Goal: Task Accomplishment & Management: Manage account settings

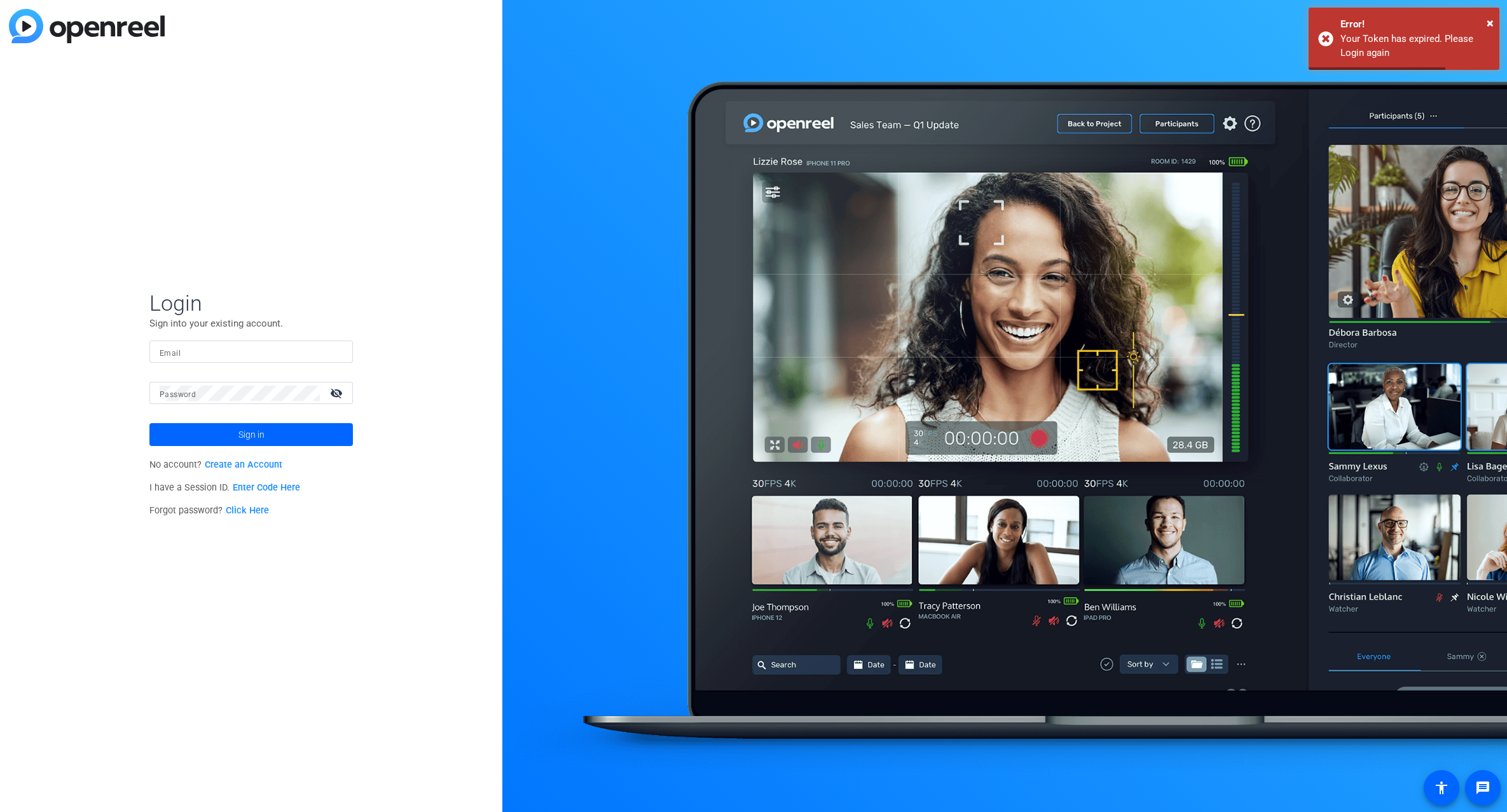
click at [215, 356] on input "Email" at bounding box center [251, 352] width 183 height 15
click at [214, 356] on input "Email" at bounding box center [251, 352] width 183 height 15
click at [289, 267] on div "Login Sign into your existing account. Email Password visibility_off Sign in No…" at bounding box center [251, 406] width 503 height 812
click at [232, 349] on input "Email" at bounding box center [251, 352] width 183 height 15
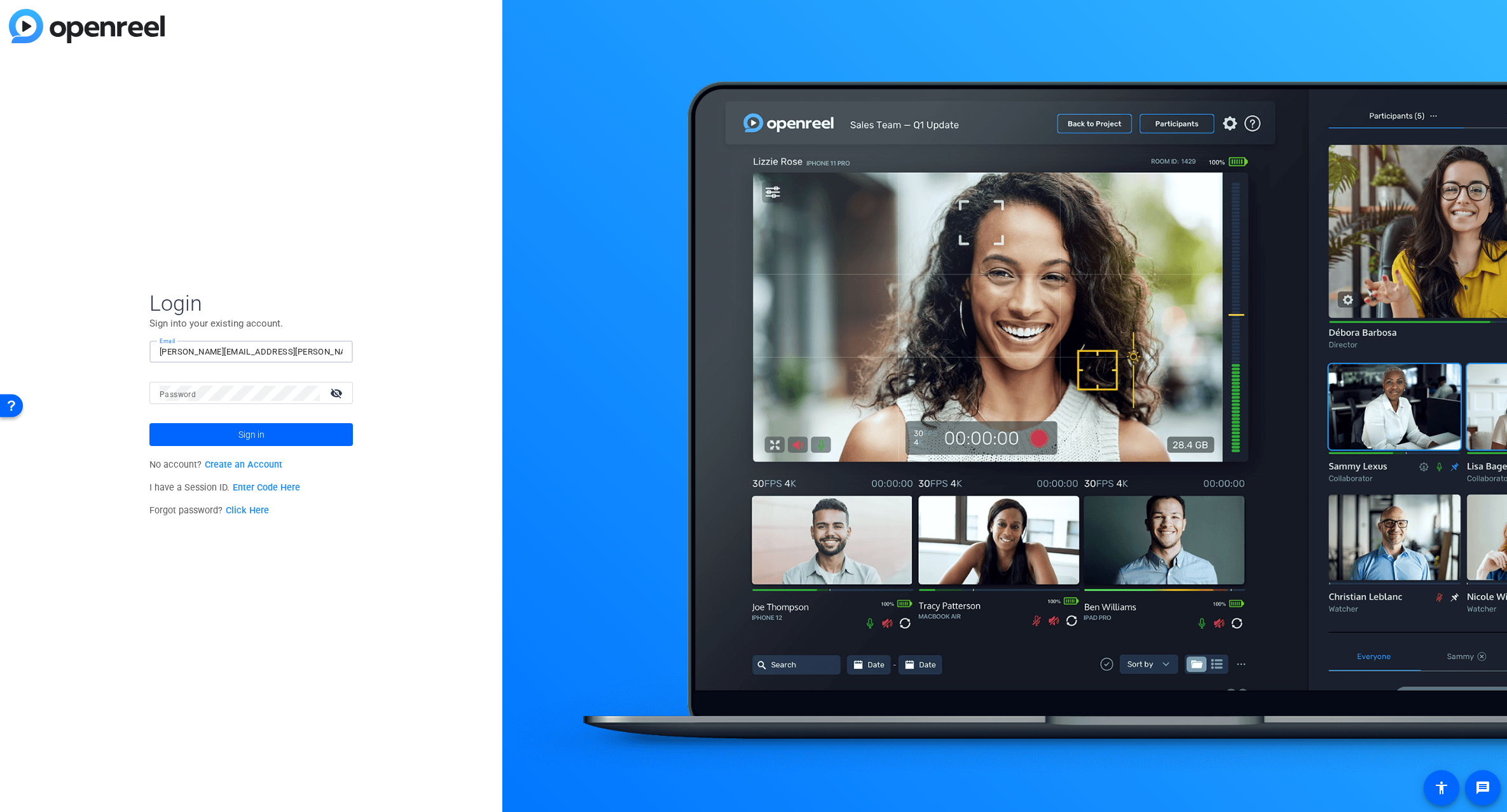
type input "[PERSON_NAME][EMAIL_ADDRESS][PERSON_NAME][DOMAIN_NAME]"
click at [149, 423] on button "Sign in" at bounding box center [251, 434] width 204 height 23
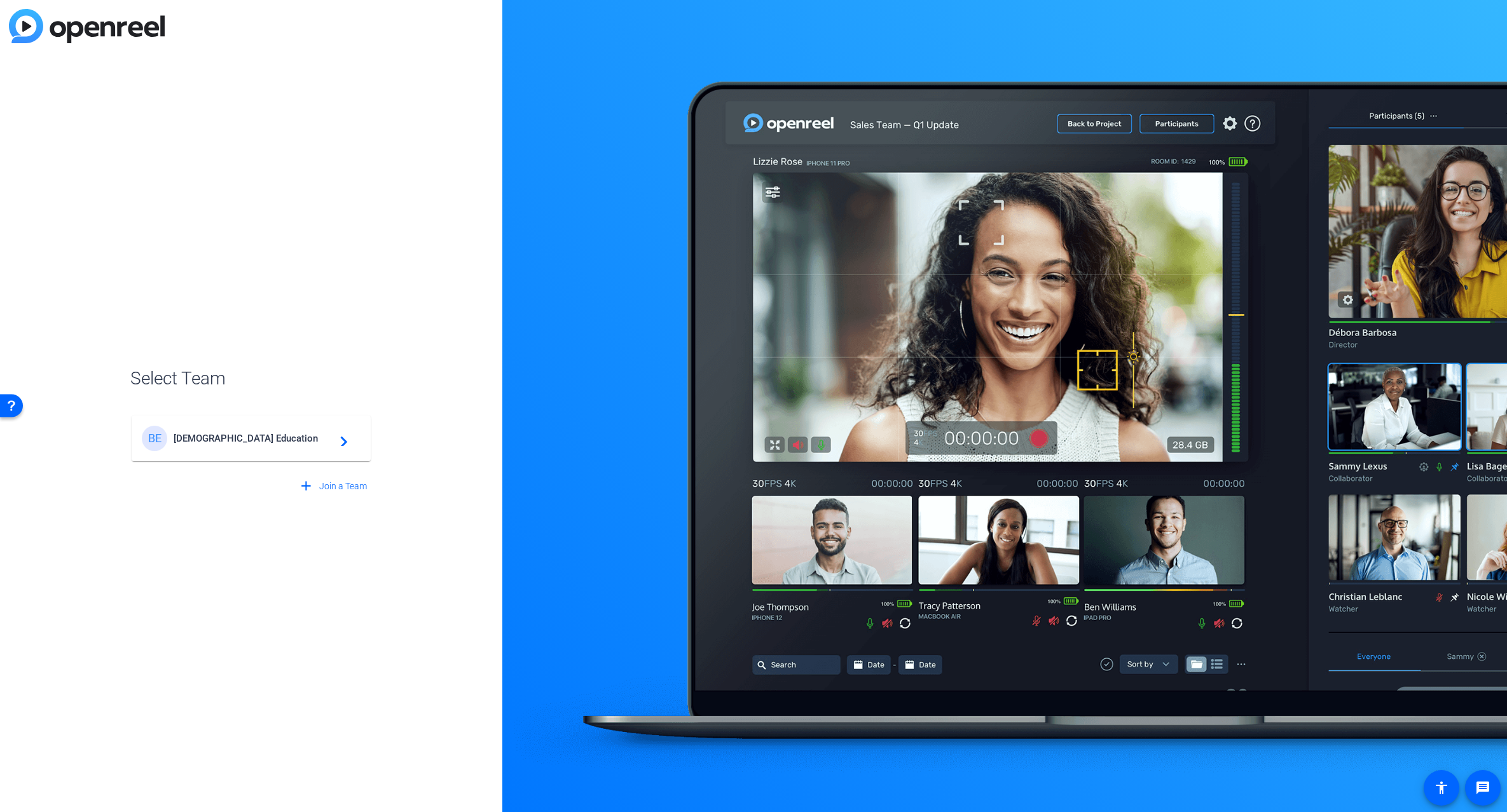
click at [296, 442] on span "[DEMOGRAPHIC_DATA] Education" at bounding box center [253, 438] width 159 height 12
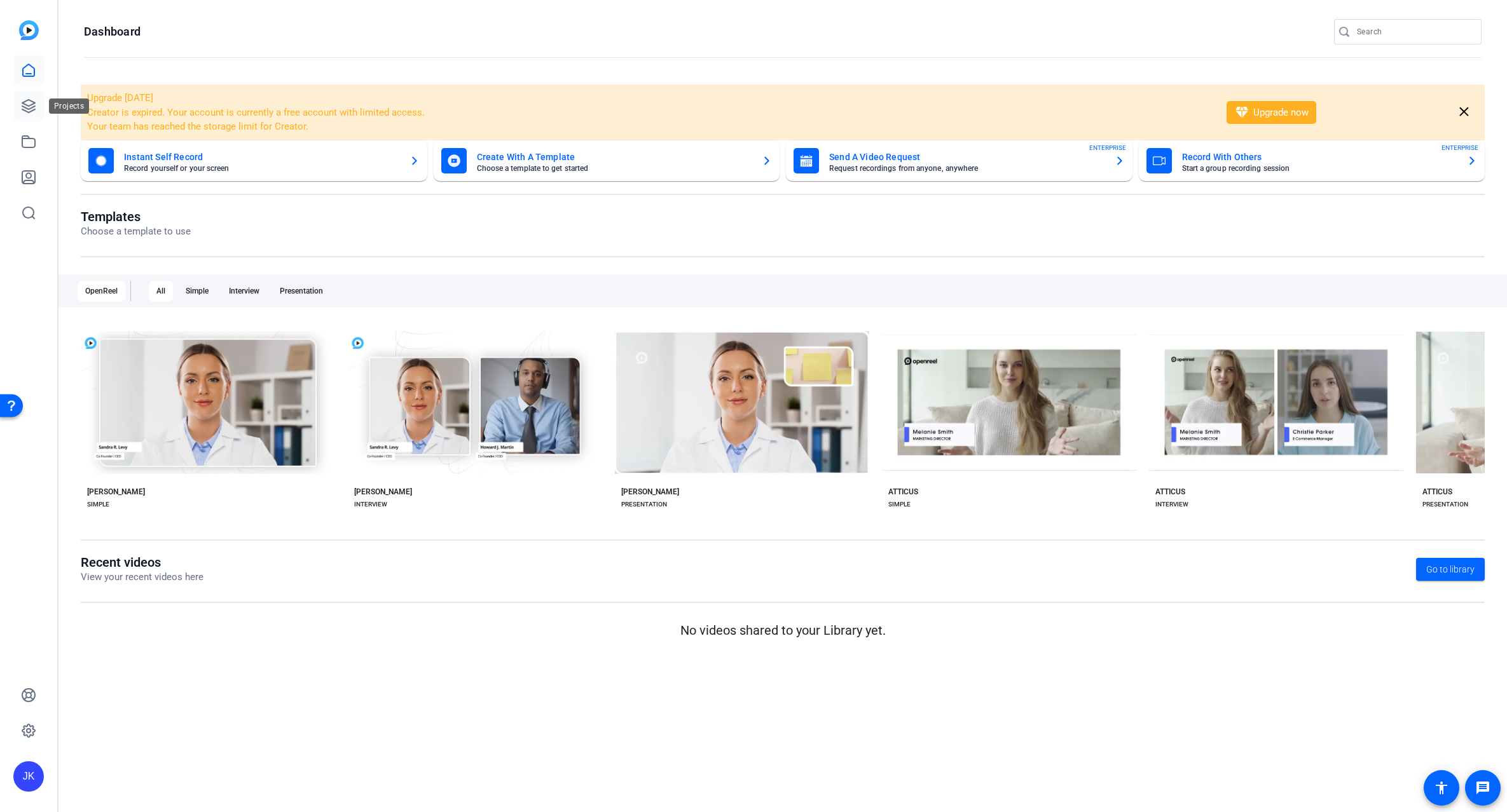
click at [24, 106] on icon at bounding box center [29, 106] width 15 height 15
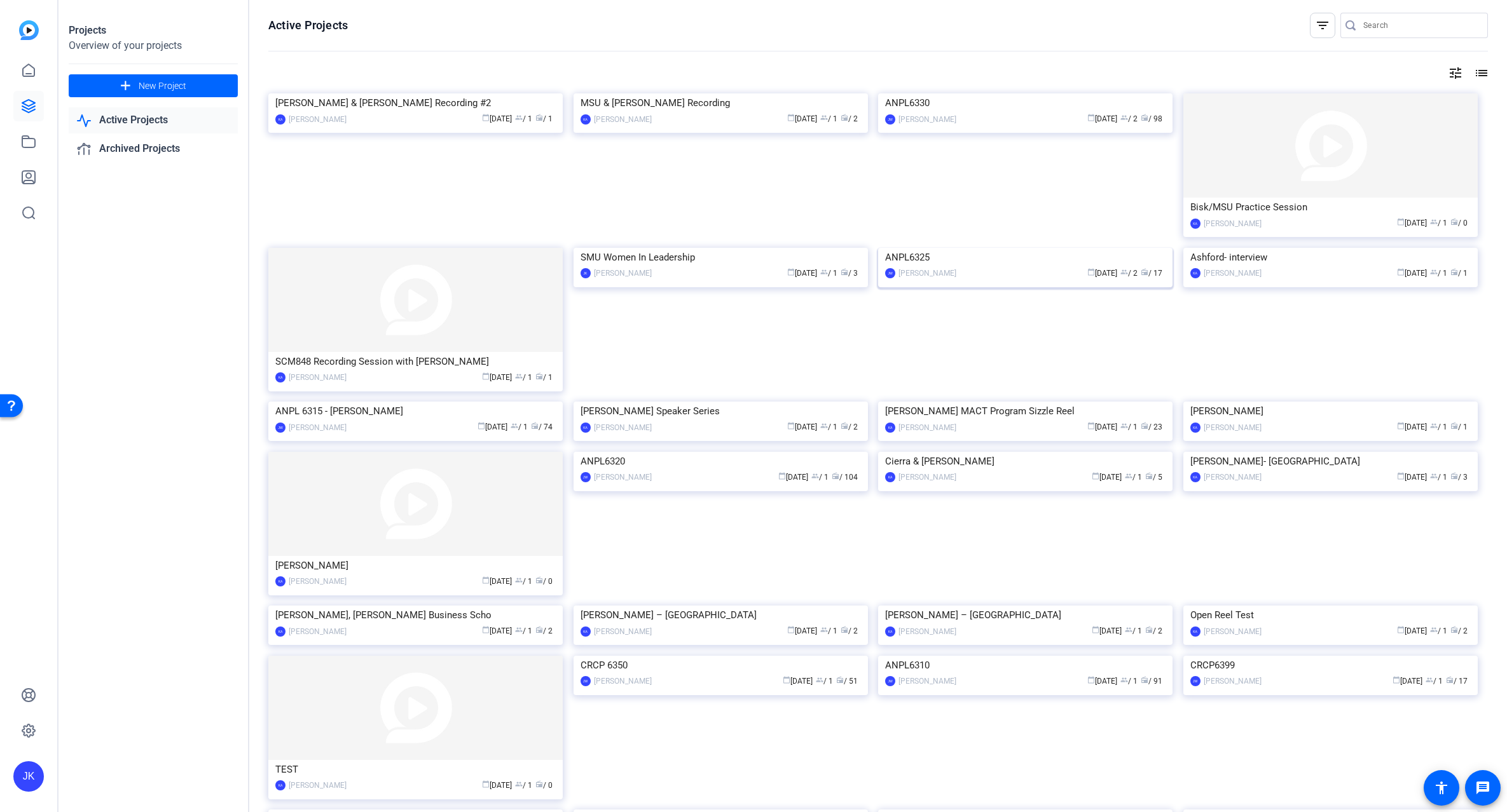
click at [979, 248] on img at bounding box center [1025, 248] width 294 height 0
